Goal: Communication & Community: Participate in discussion

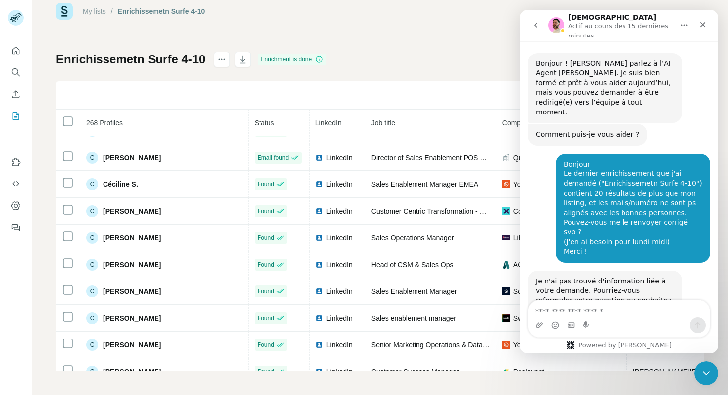
scroll to position [948, 0]
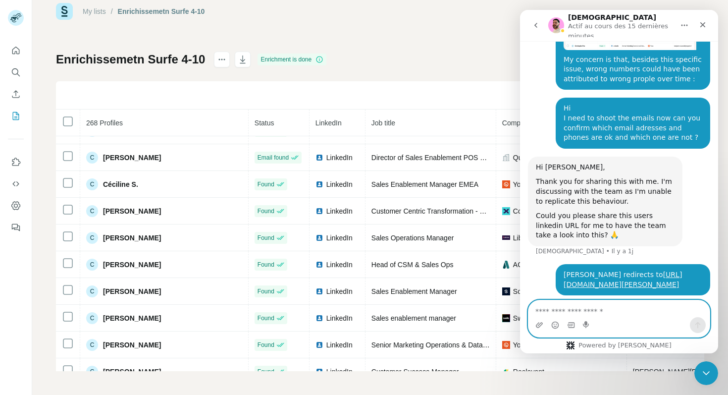
type textarea "*"
type textarea "**********"
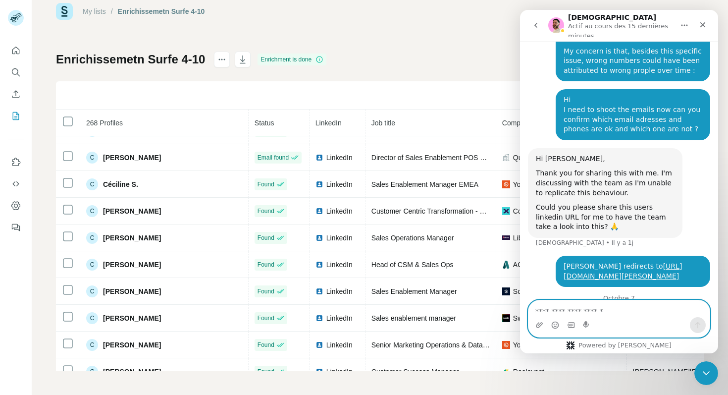
scroll to position [978, 0]
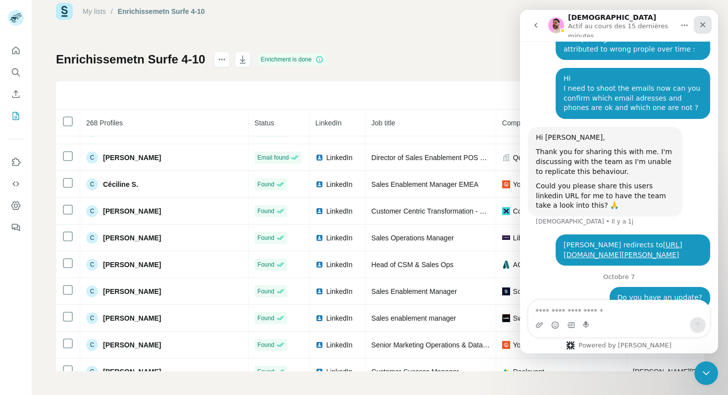
click at [704, 22] on icon "Fermer" at bounding box center [703, 25] width 8 height 8
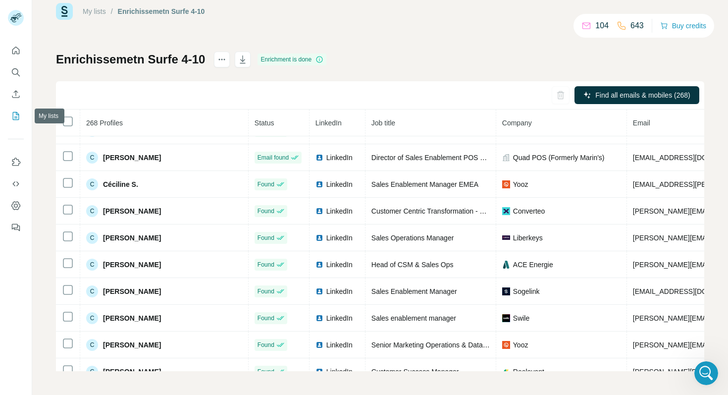
click at [13, 113] on icon "My lists" at bounding box center [16, 116] width 6 height 8
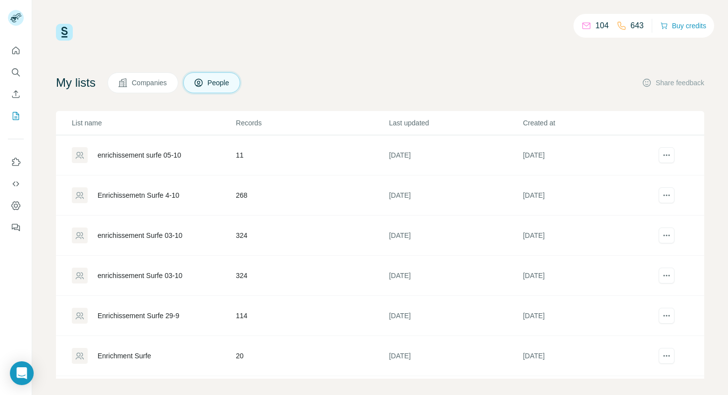
click at [159, 193] on div "Enrichissemetn Surfe 4-10" at bounding box center [139, 195] width 82 height 10
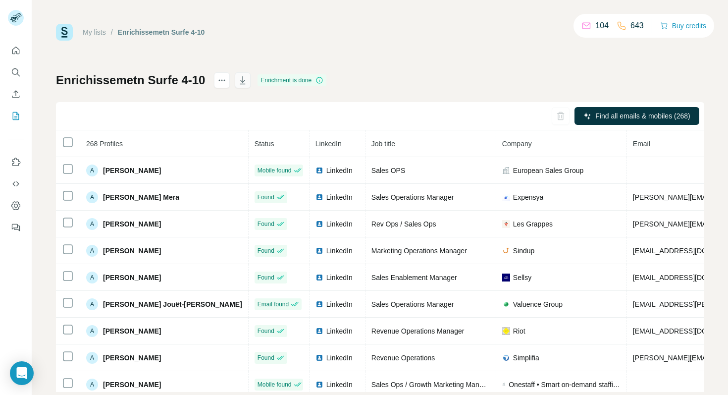
click at [243, 80] on icon "button" at bounding box center [242, 80] width 5 height 8
click at [15, 379] on div "Open Intercom Messenger" at bounding box center [22, 373] width 26 height 26
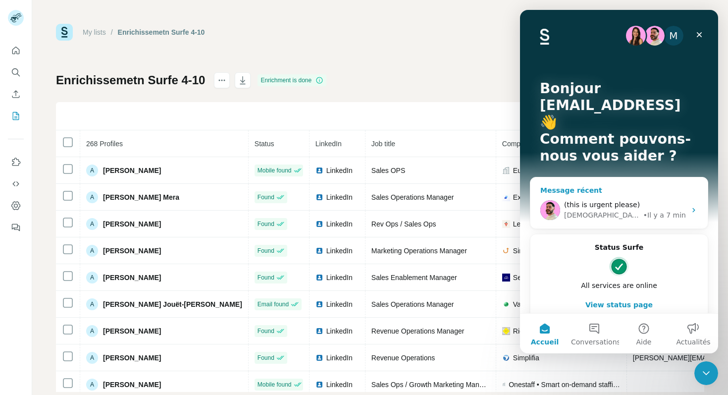
click at [610, 201] on span "(this is urgent please)" at bounding box center [602, 205] width 76 height 8
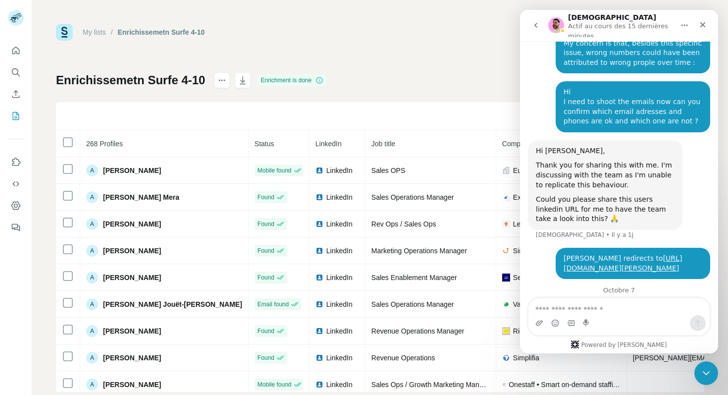
scroll to position [980, 0]
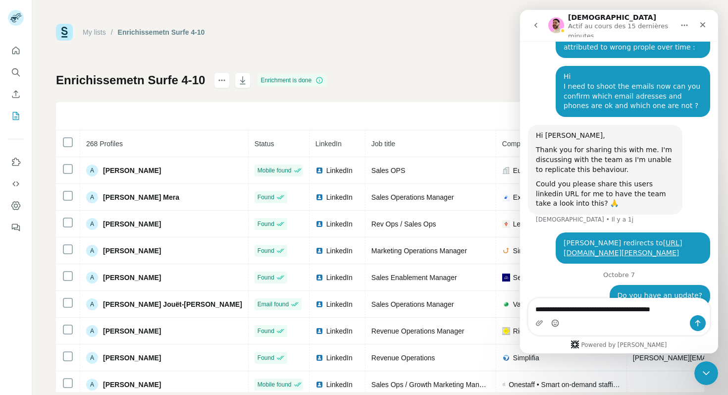
type textarea "**********"
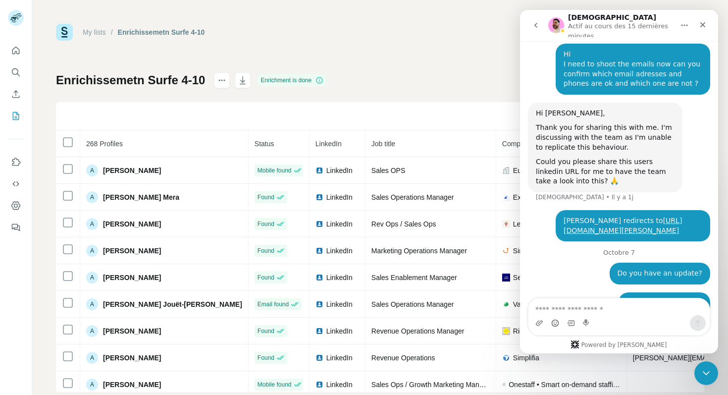
scroll to position [1012, 0]
